Goal: Information Seeking & Learning: Learn about a topic

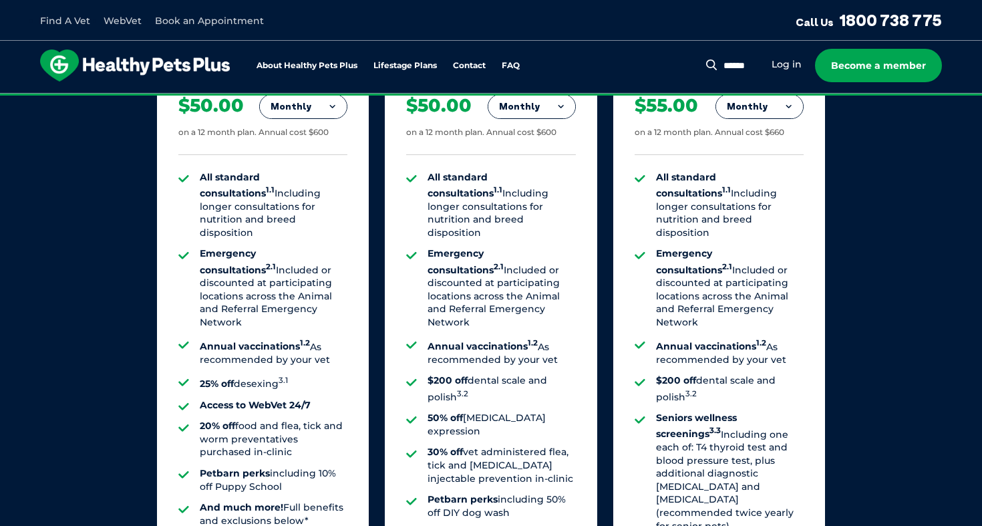
scroll to position [1019, 0]
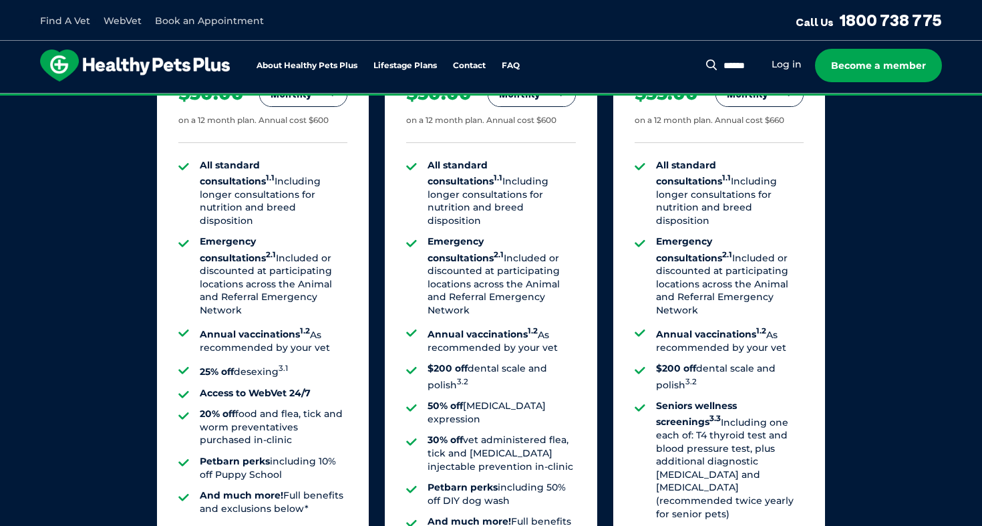
drag, startPoint x: 472, startPoint y: 157, endPoint x: 494, endPoint y: 187, distance: 37.3
click at [496, 187] on li "All standard consultations 1.1 Including longer consultations for nutrition and…" at bounding box center [502, 193] width 148 height 69
click at [478, 238] on li "Emergency consultations 2.1 Included or discounted at participating locations a…" at bounding box center [502, 276] width 148 height 82
drag, startPoint x: 473, startPoint y: 287, endPoint x: 506, endPoint y: 309, distance: 39.8
click at [506, 309] on ul "All standard consultations 1.1 Including longer consultations for nutrition and…" at bounding box center [490, 350] width 169 height 383
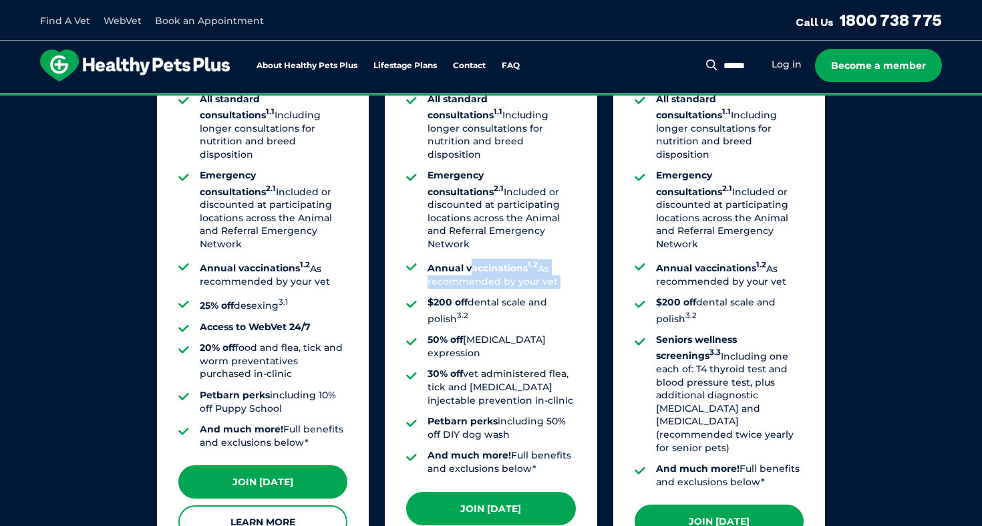
scroll to position [1086, 0]
click at [506, 367] on li "30% off vet administered flea, tick and heartworm injectable prevention in-clin…" at bounding box center [502, 386] width 148 height 39
drag, startPoint x: 470, startPoint y: 251, endPoint x: 532, endPoint y: 378, distance: 142.2
click at [532, 375] on ul "All standard consultations 1.1 Including longer consultations for nutrition and…" at bounding box center [490, 284] width 169 height 383
click at [532, 415] on li "Petbarn perks including 50% off DIY dog wash" at bounding box center [502, 428] width 148 height 26
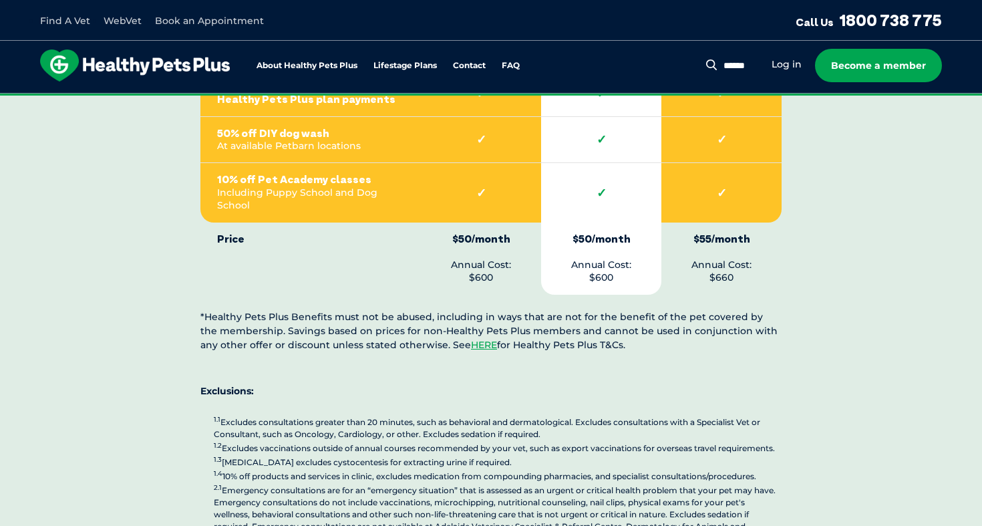
scroll to position [3316, 0]
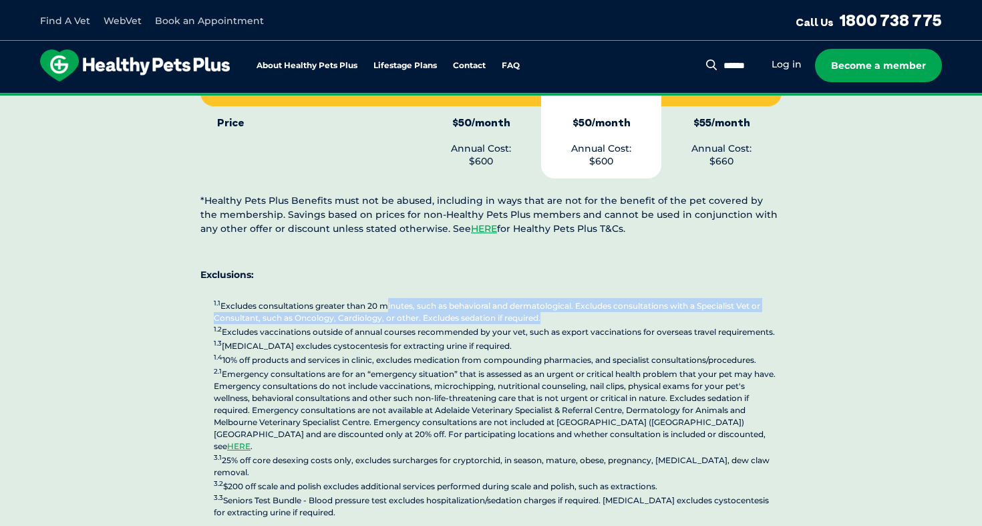
drag, startPoint x: 383, startPoint y: 210, endPoint x: 538, endPoint y: 225, distance: 155.7
click at [538, 298] on p "1.1 Excludes consultations greater than 20 minutes, such as behavioral and derm…" at bounding box center [498, 408] width 568 height 220
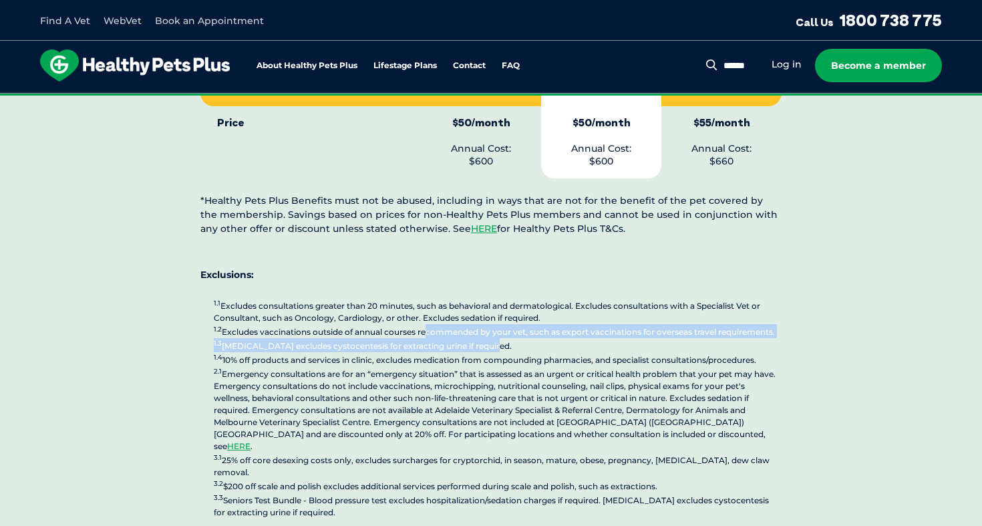
drag, startPoint x: 426, startPoint y: 239, endPoint x: 512, endPoint y: 244, distance: 86.3
click at [512, 298] on p "1.1 Excludes consultations greater than 20 minutes, such as behavioral and derm…" at bounding box center [498, 408] width 568 height 220
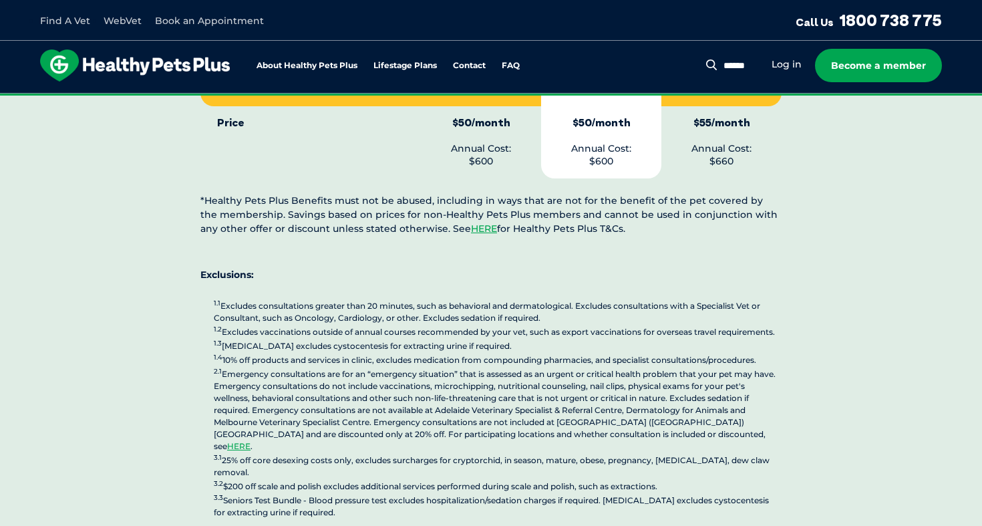
click at [466, 298] on p "1.1 Excludes consultations greater than 20 minutes, such as behavioral and derm…" at bounding box center [498, 408] width 568 height 220
drag, startPoint x: 449, startPoint y: 262, endPoint x: 617, endPoint y: 267, distance: 167.7
click at [617, 298] on p "1.1 Excludes consultations greater than 20 minutes, such as behavioral and derm…" at bounding box center [498, 408] width 568 height 220
click at [355, 298] on p "1.1 Excludes consultations greater than 20 minutes, such as behavioral and derm…" at bounding box center [498, 408] width 568 height 220
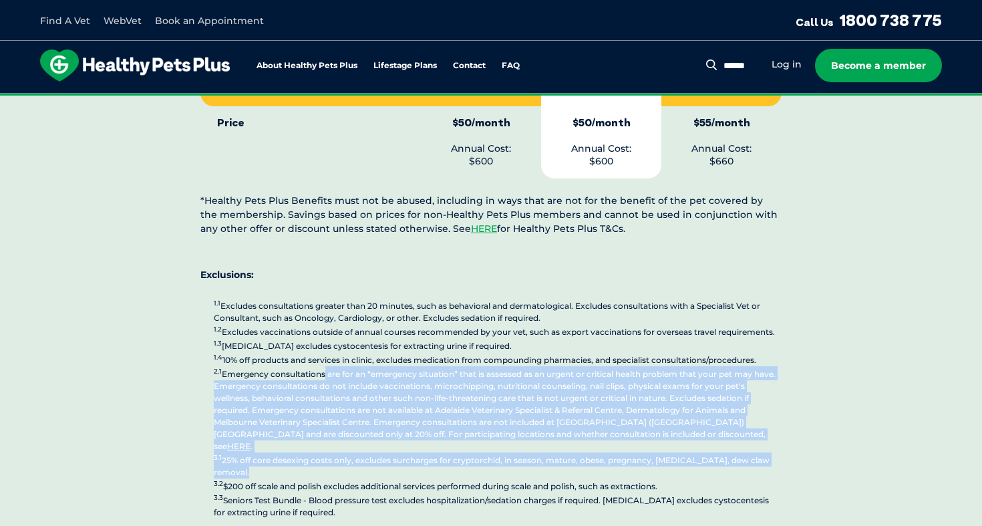
drag, startPoint x: 324, startPoint y: 283, endPoint x: 422, endPoint y: 360, distance: 124.6
click at [422, 360] on p "1.1 Excludes consultations greater than 20 minutes, such as behavioral and derm…" at bounding box center [498, 408] width 568 height 220
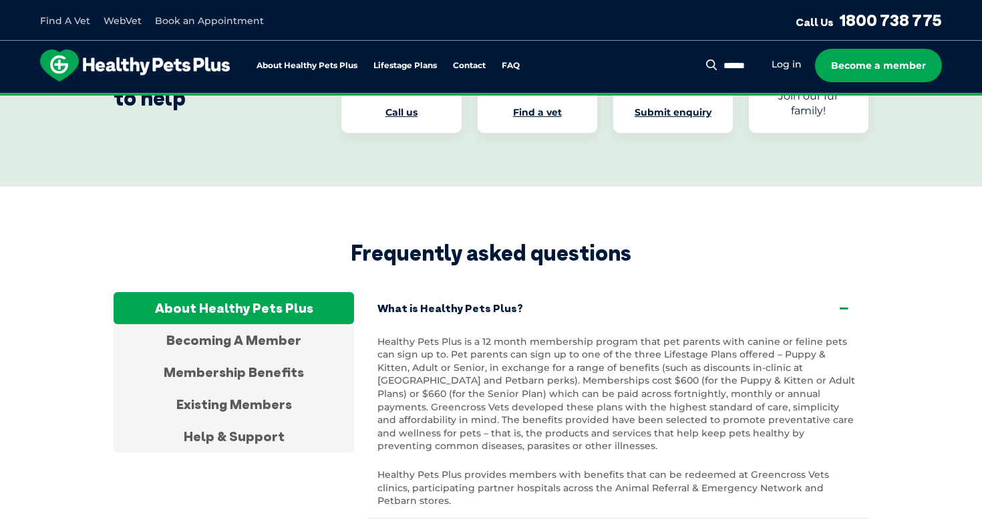
scroll to position [4373, 0]
